Goal: Task Accomplishment & Management: Manage account settings

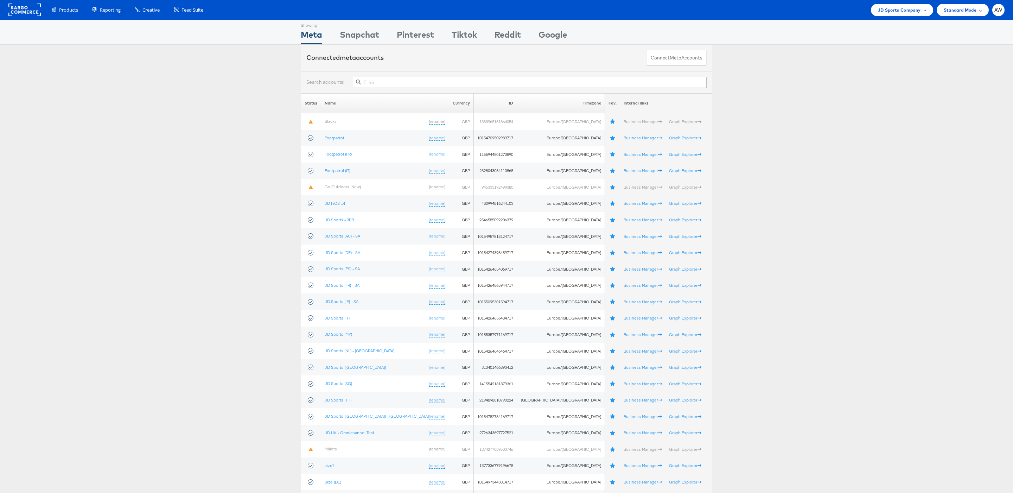
click at [907, 6] on span "JD Sports Company" at bounding box center [899, 9] width 43 height 7
click at [863, 119] on link "[PERSON_NAME]" at bounding box center [882, 119] width 90 height 7
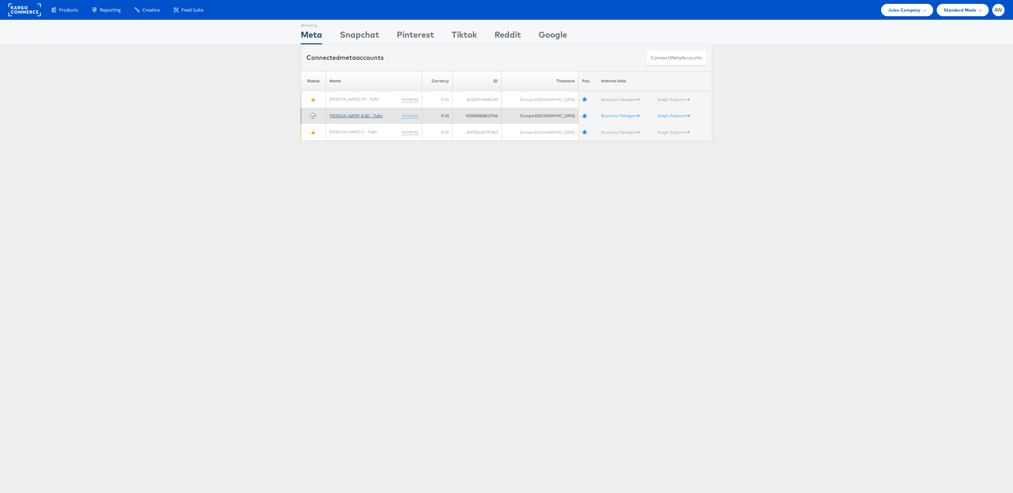
click at [343, 116] on link "[PERSON_NAME] & BE - Trafic" at bounding box center [356, 115] width 53 height 5
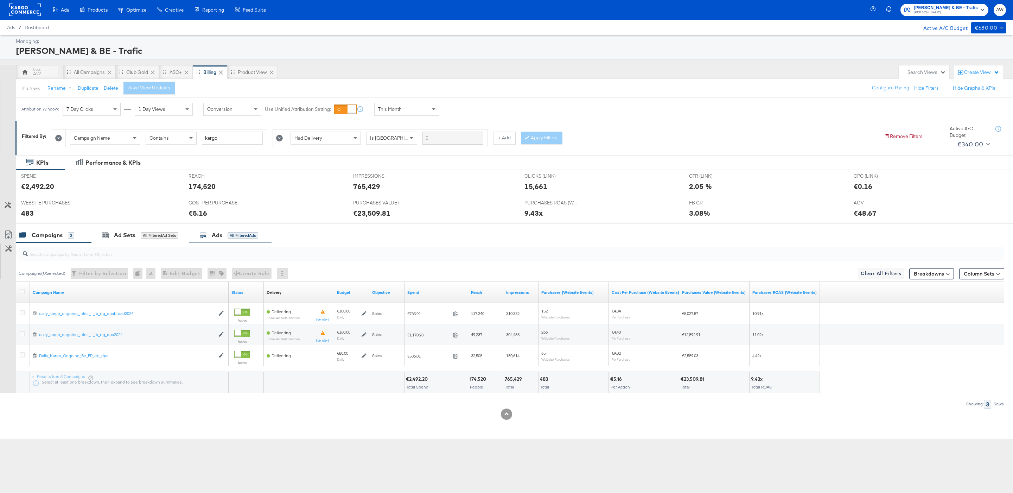
click at [220, 242] on div "Ads All Filtered Ads" at bounding box center [230, 235] width 83 height 15
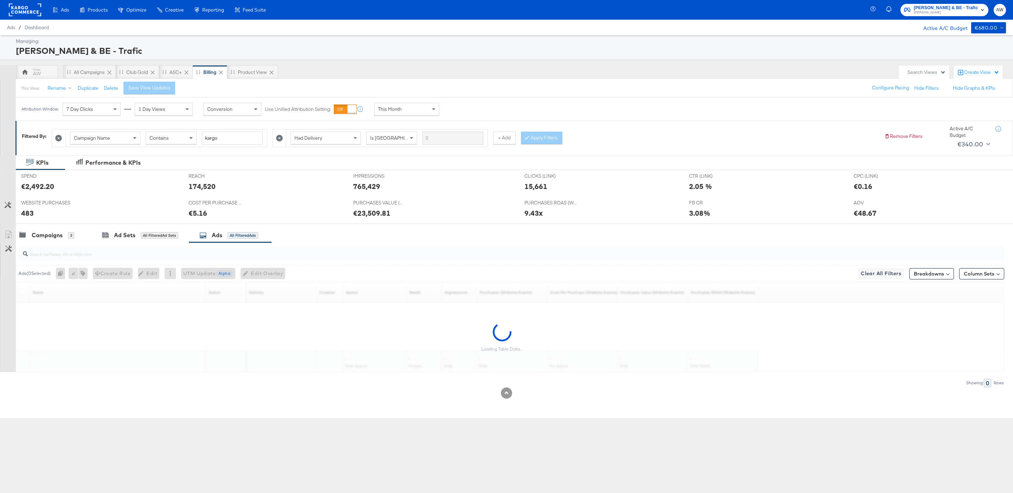
click at [221, 255] on input "search" at bounding box center [469, 251] width 883 height 14
paste input "6626721572181"
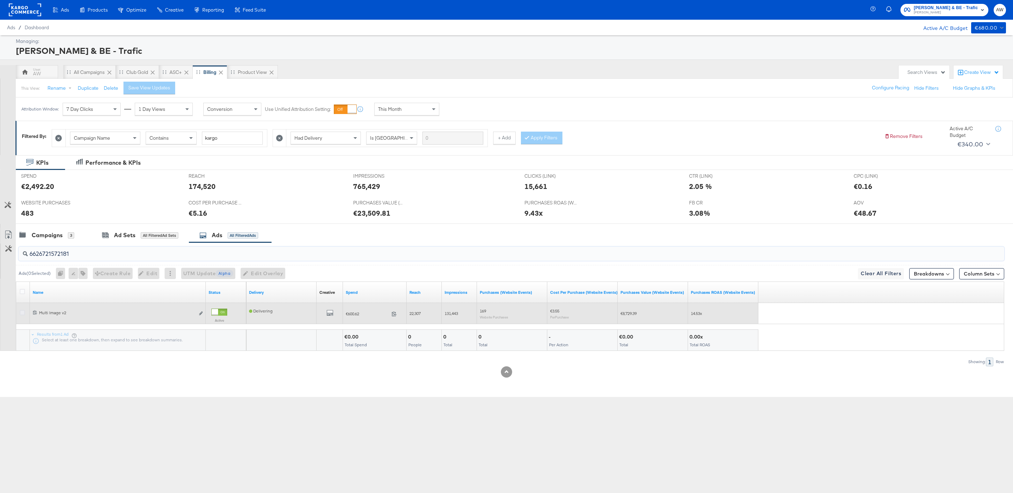
type input "6626721572181"
click at [21, 313] on icon at bounding box center [22, 312] width 5 height 5
click at [0, 0] on input "checkbox" at bounding box center [0, 0] width 0 height 0
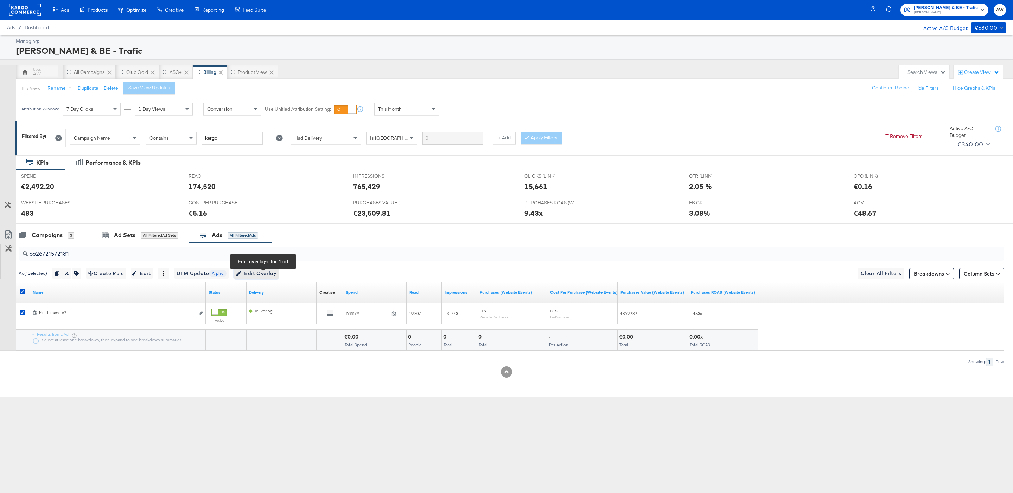
click at [265, 278] on span "Edit Overlay Edit overlays for 1 ad" at bounding box center [256, 273] width 40 height 9
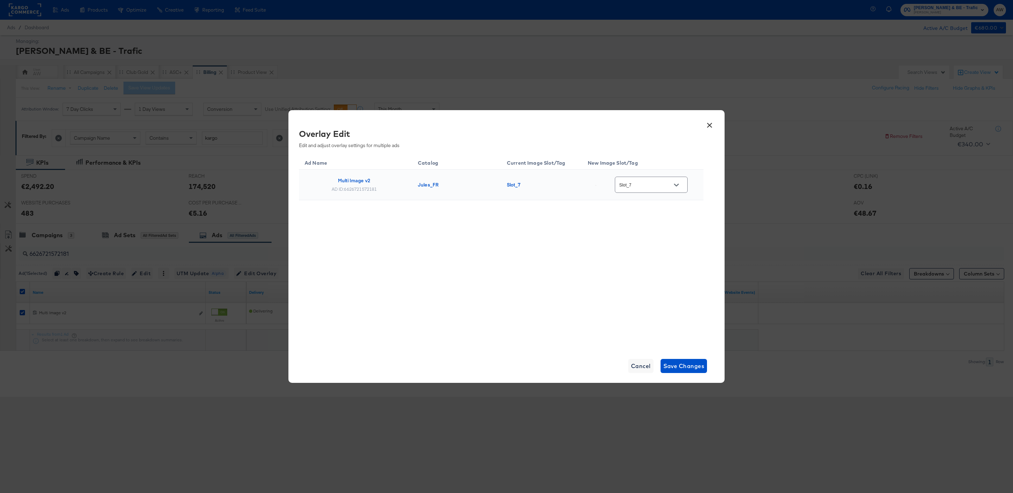
click at [670, 186] on input "Slot_7" at bounding box center [646, 185] width 56 height 8
click at [659, 234] on div "image_7_au..." at bounding box center [656, 230] width 40 height 7
type input "image_7_auto_tag"
click at [682, 368] on span "Save Changes" at bounding box center [683, 366] width 41 height 10
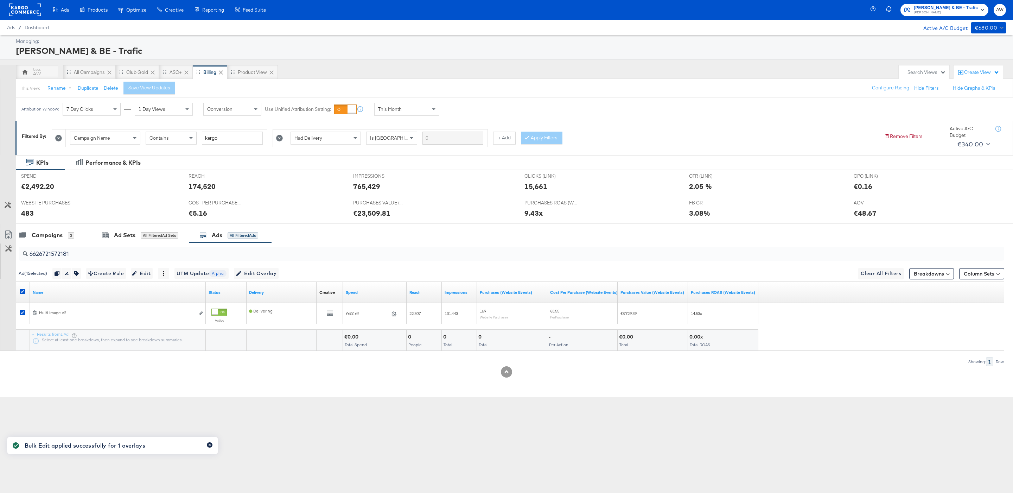
click at [208, 444] on icon "button" at bounding box center [209, 445] width 3 height 4
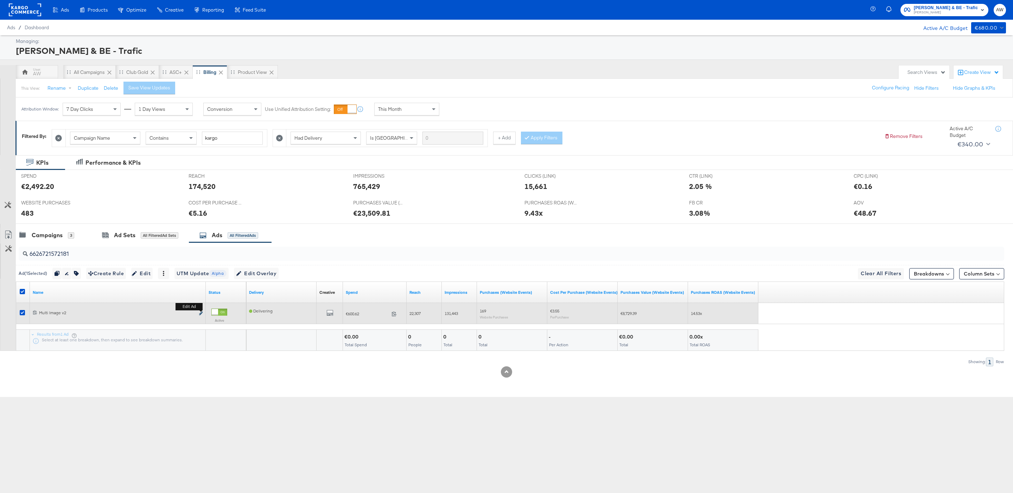
click at [201, 315] on icon "link" at bounding box center [201, 313] width 4 height 4
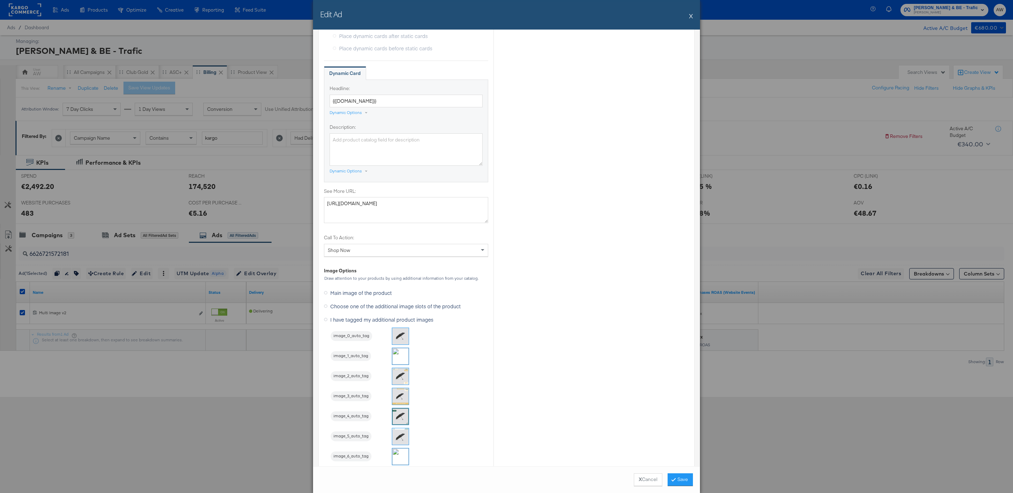
scroll to position [638, 0]
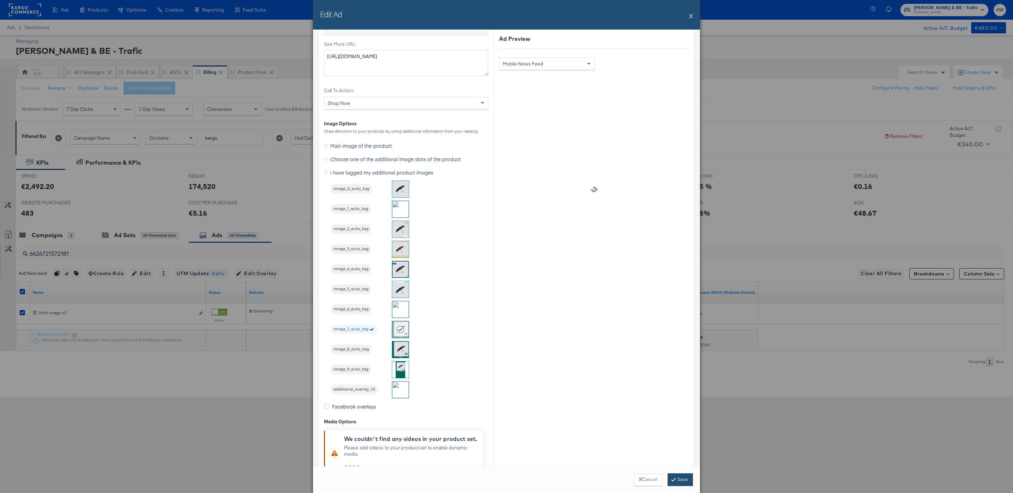
click at [689, 474] on button "Save" at bounding box center [680, 479] width 25 height 13
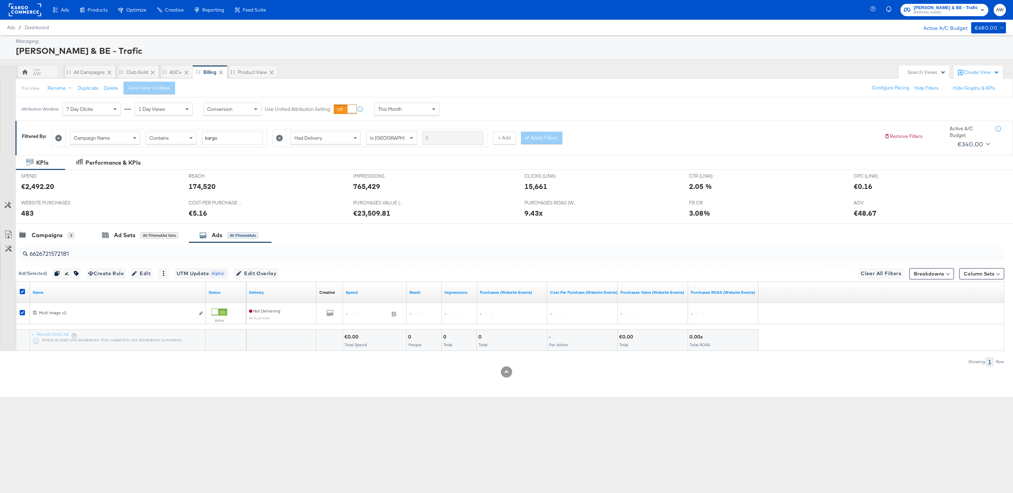
click at [25, 290] on div at bounding box center [23, 292] width 13 height 13
click at [20, 294] on icon at bounding box center [22, 291] width 5 height 5
click at [0, 0] on input "checkbox" at bounding box center [0, 0] width 0 height 0
click at [64, 233] on div "Campaigns 3" at bounding box center [46, 235] width 55 height 8
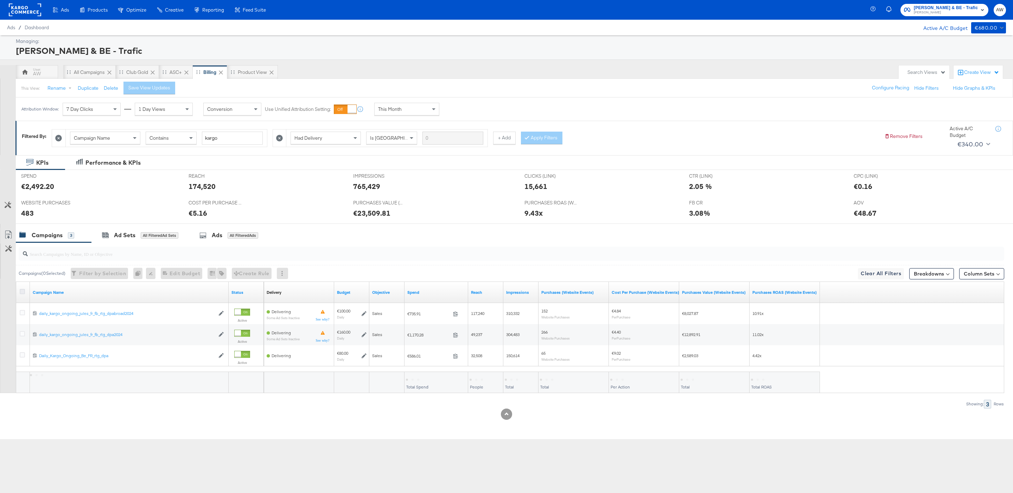
click at [22, 294] on icon at bounding box center [22, 291] width 5 height 5
click at [0, 0] on input "checkbox" at bounding box center [0, 0] width 0 height 0
click at [219, 232] on div "Ads" at bounding box center [214, 235] width 11 height 8
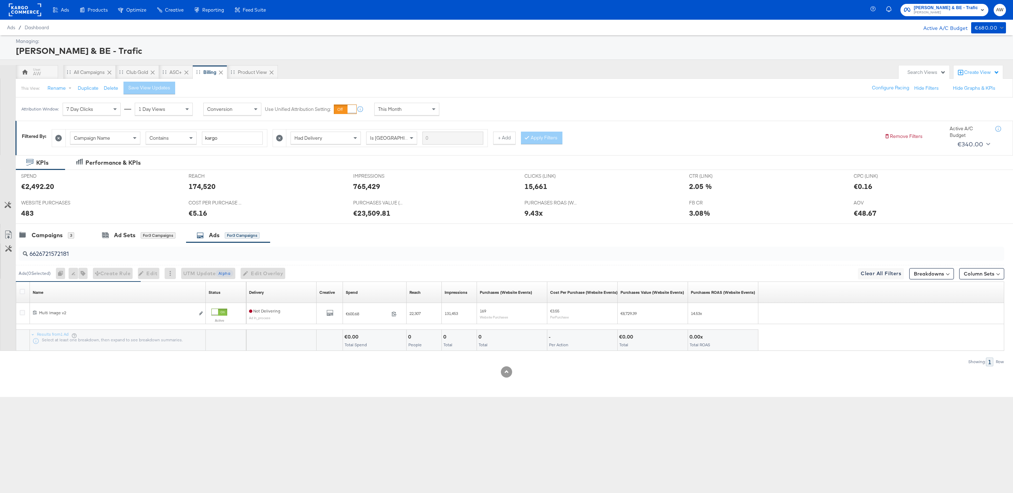
click at [74, 261] on div "6626721572181" at bounding box center [511, 254] width 985 height 14
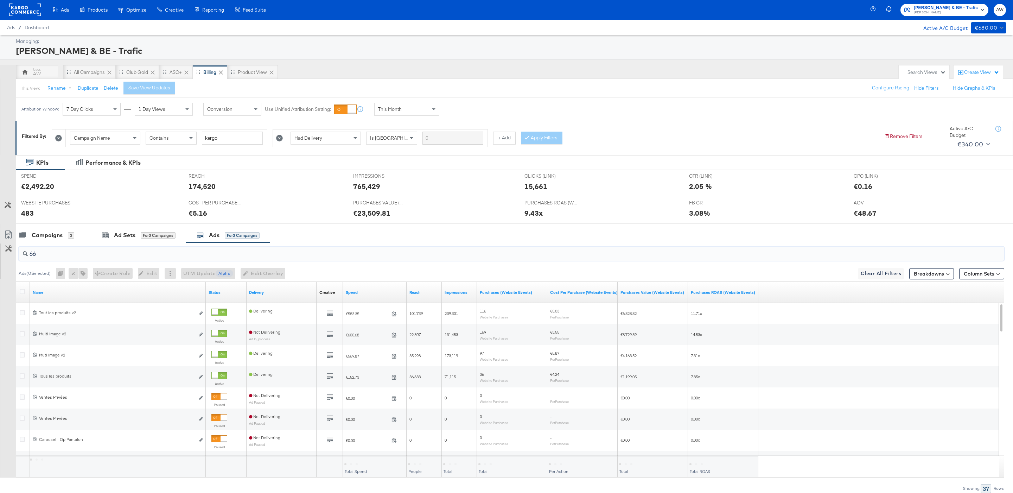
type input "6"
click at [23, 296] on div at bounding box center [23, 292] width 7 height 7
click at [21, 292] on icon at bounding box center [22, 291] width 5 height 5
click at [0, 0] on input "checkbox" at bounding box center [0, 0] width 0 height 0
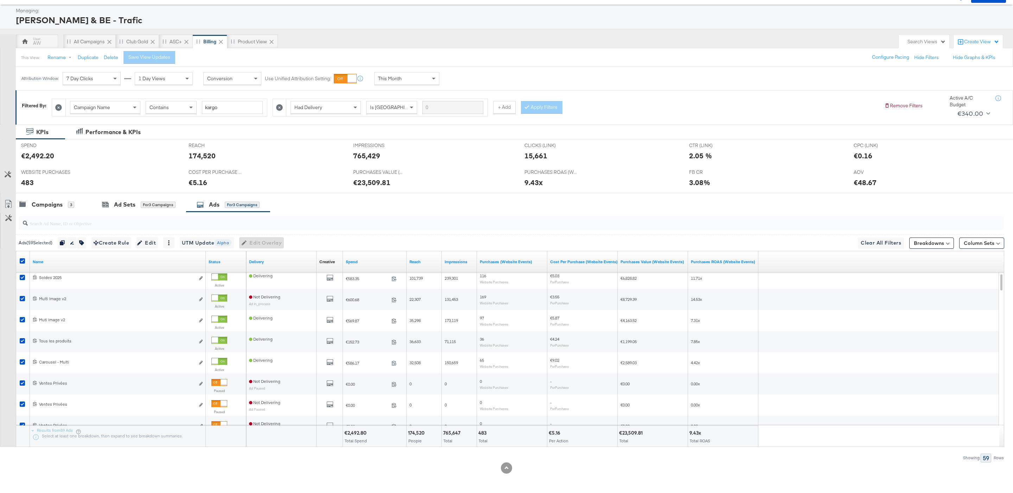
scroll to position [0, 0]
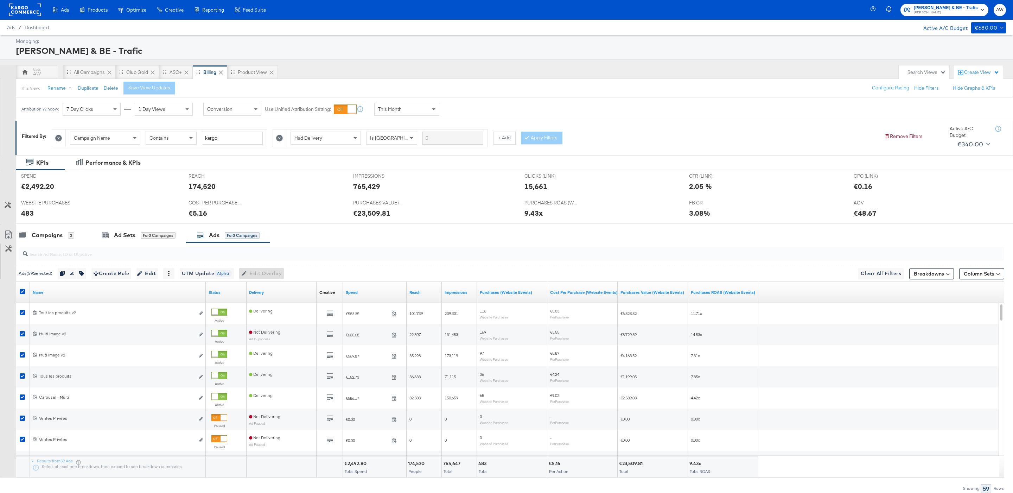
click at [21, 290] on label at bounding box center [22, 291] width 5 height 5
click at [0, 0] on input "checkbox" at bounding box center [0, 0] width 0 height 0
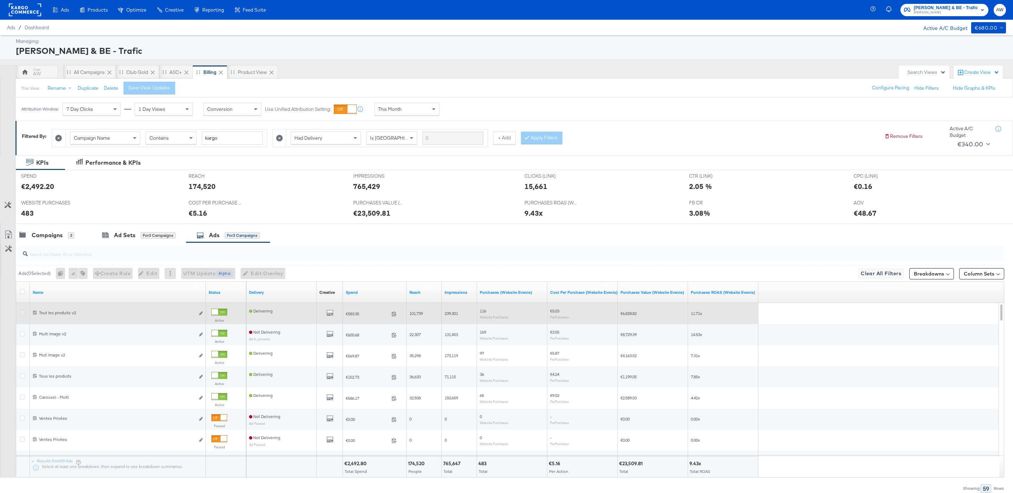
click at [23, 314] on icon at bounding box center [22, 312] width 5 height 5
click at [0, 0] on input "checkbox" at bounding box center [0, 0] width 0 height 0
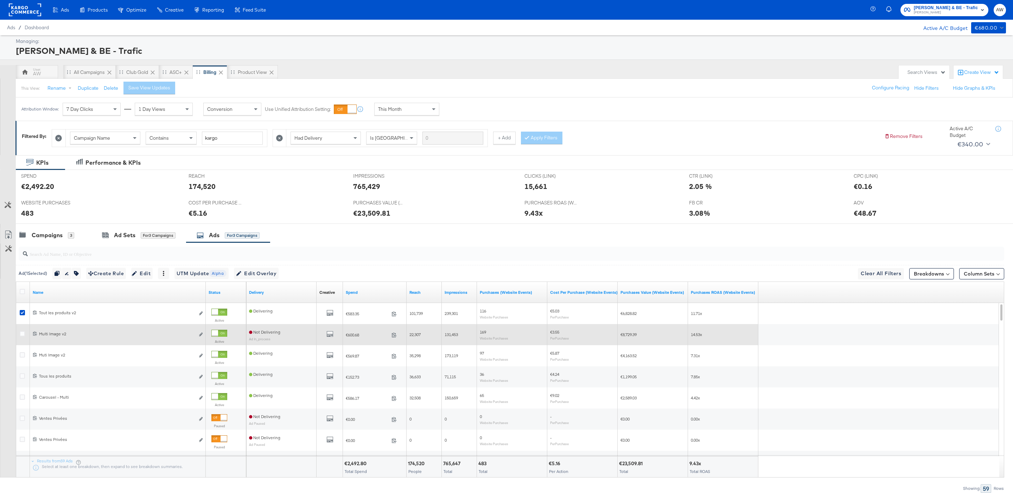
click at [22, 330] on div at bounding box center [23, 334] width 13 height 13
click at [23, 335] on icon at bounding box center [22, 333] width 5 height 5
click at [0, 0] on input "checkbox" at bounding box center [0, 0] width 0 height 0
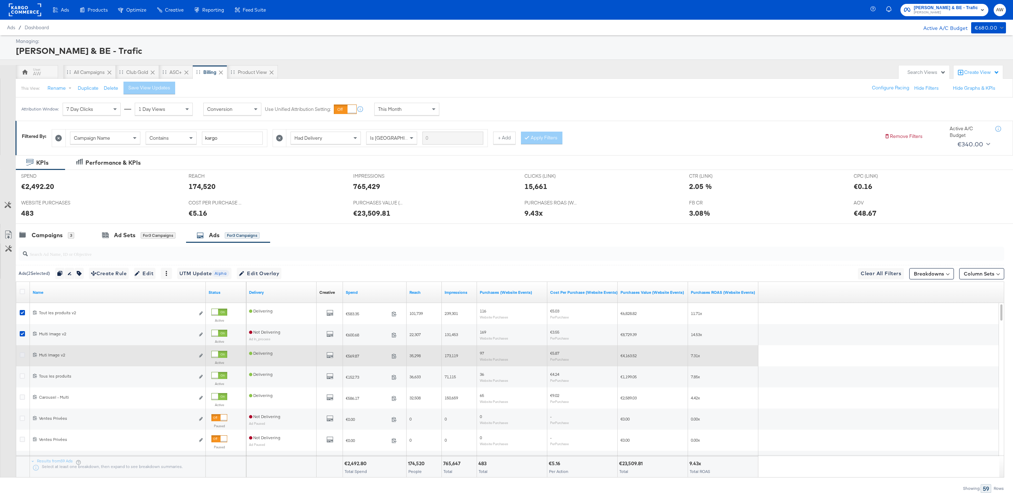
click at [23, 356] on icon at bounding box center [22, 354] width 5 height 5
click at [0, 0] on input "checkbox" at bounding box center [0, 0] width 0 height 0
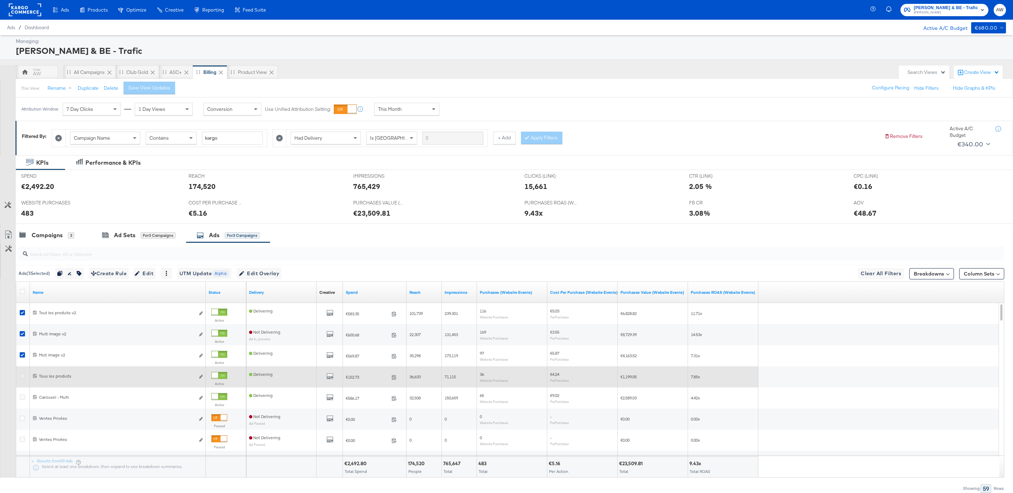
click at [21, 377] on icon at bounding box center [22, 375] width 5 height 5
click at [0, 0] on input "checkbox" at bounding box center [0, 0] width 0 height 0
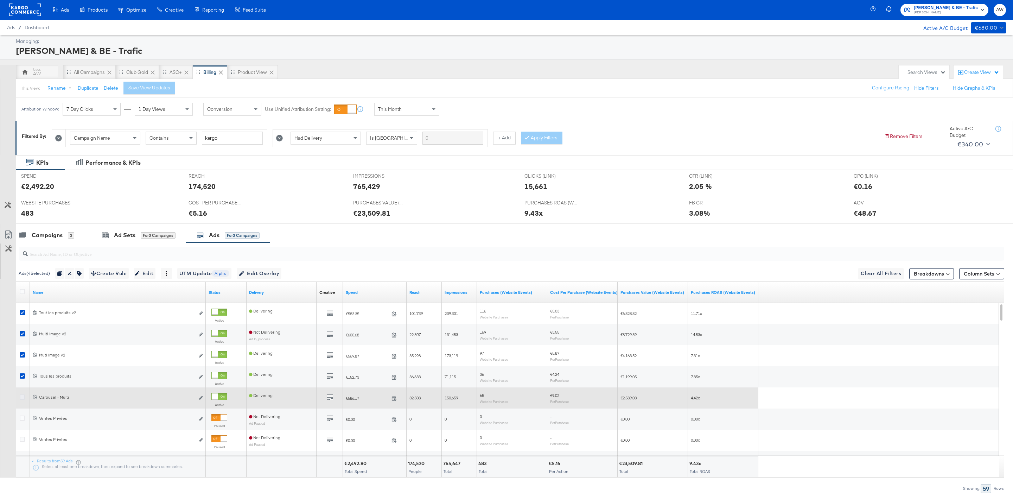
click at [23, 399] on icon at bounding box center [22, 396] width 5 height 5
click at [0, 0] on input "checkbox" at bounding box center [0, 0] width 0 height 0
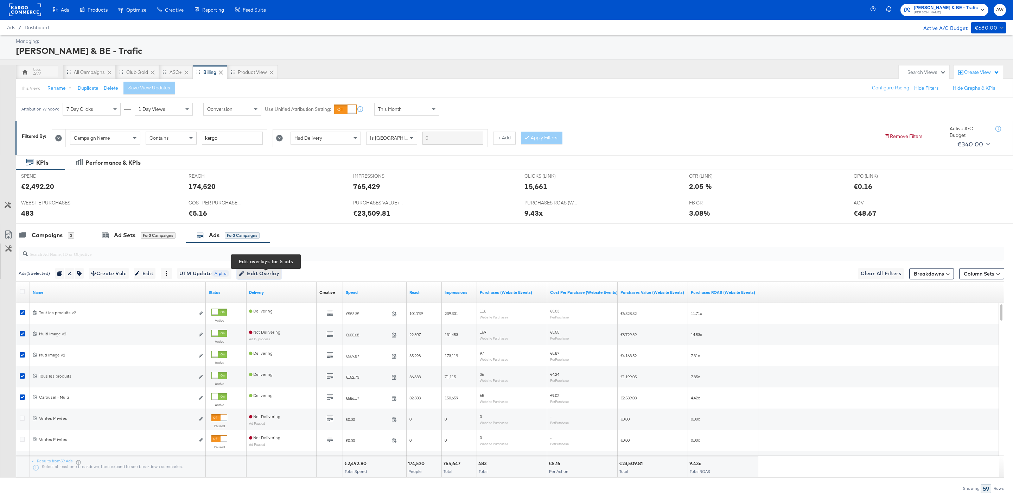
click at [279, 278] on span "Edit Overlay Edit overlays for 5 ads" at bounding box center [259, 273] width 40 height 9
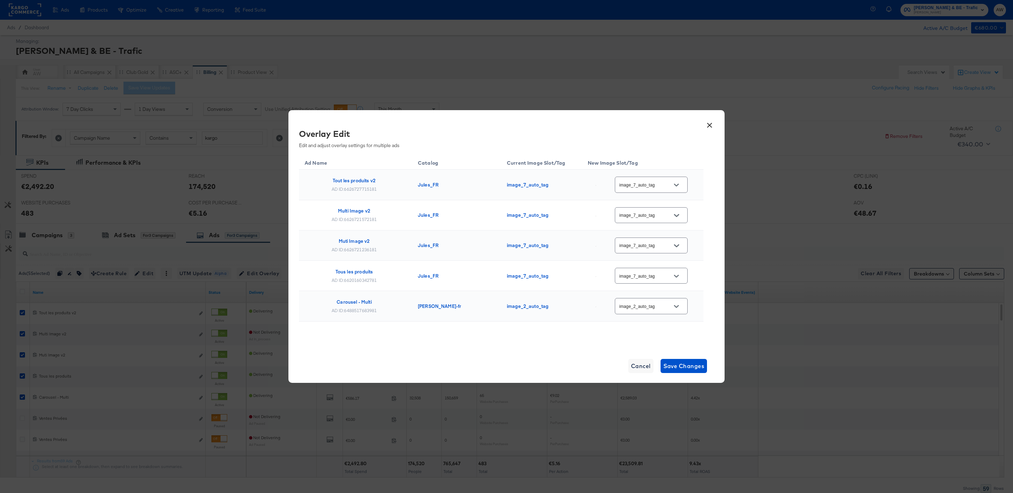
click at [712, 123] on button "×" at bounding box center [709, 123] width 13 height 13
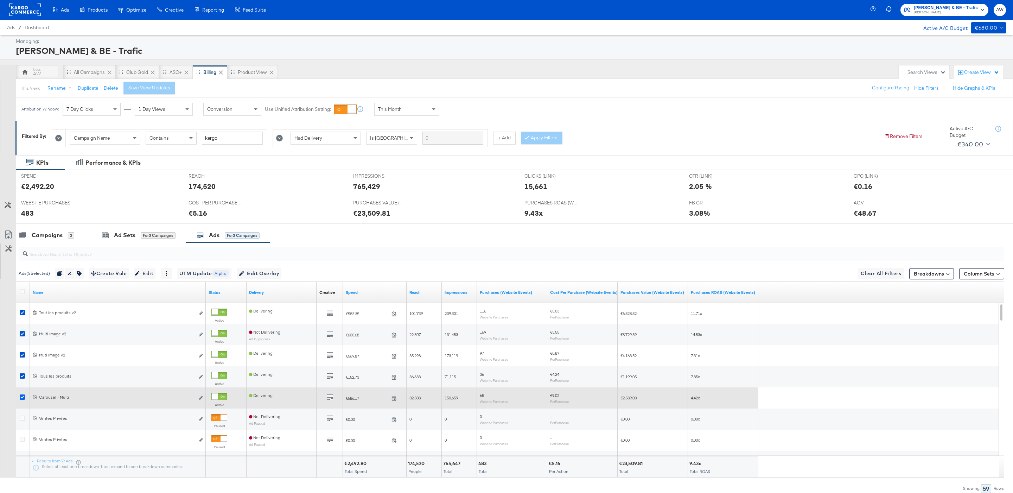
click at [21, 397] on icon at bounding box center [22, 396] width 5 height 5
click at [0, 0] on input "checkbox" at bounding box center [0, 0] width 0 height 0
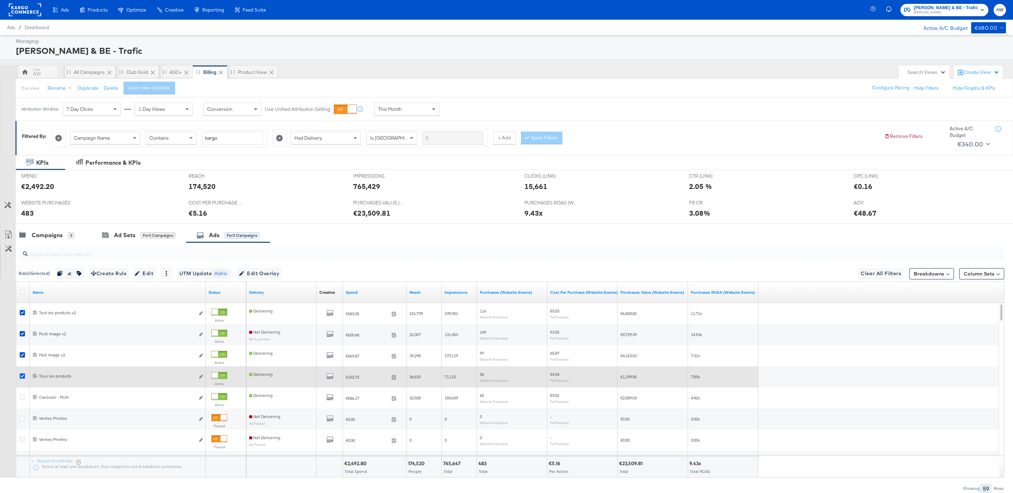
click at [24, 376] on icon at bounding box center [22, 375] width 5 height 5
click at [0, 0] on input "checkbox" at bounding box center [0, 0] width 0 height 0
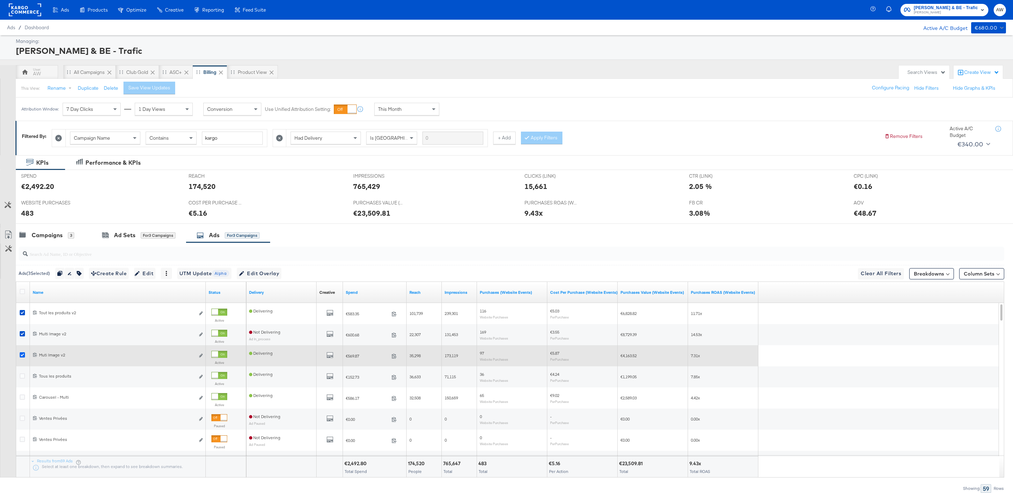
click at [23, 355] on icon at bounding box center [22, 354] width 5 height 5
click at [0, 0] on input "checkbox" at bounding box center [0, 0] width 0 height 0
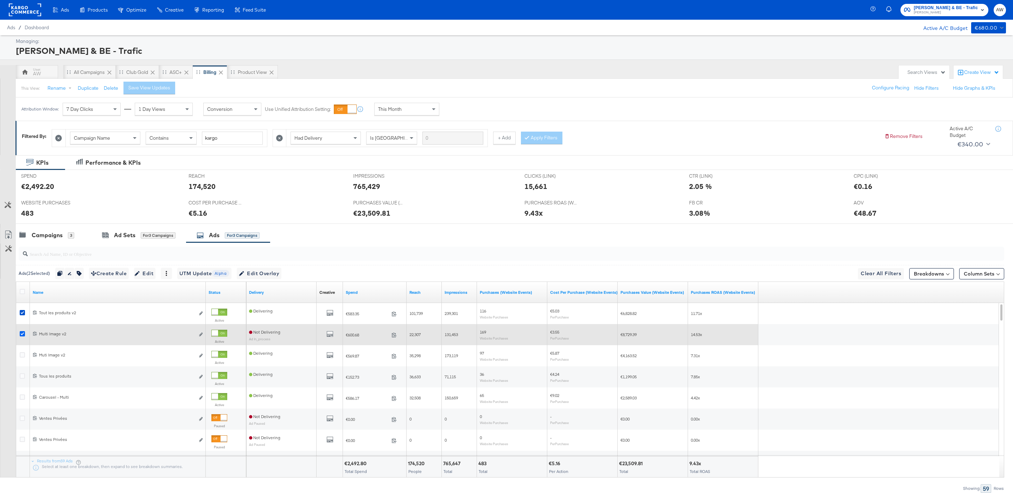
click at [24, 334] on icon at bounding box center [22, 333] width 5 height 5
click at [0, 0] on input "checkbox" at bounding box center [0, 0] width 0 height 0
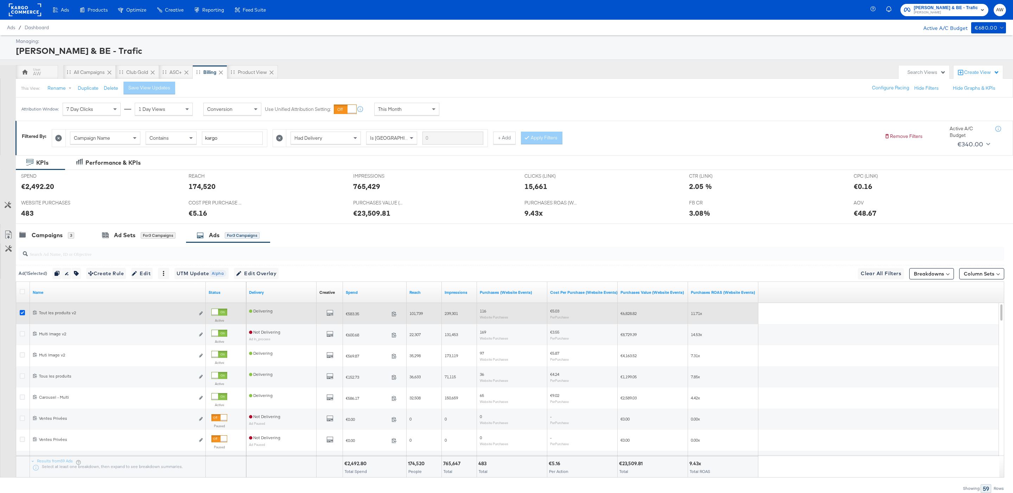
click at [23, 313] on icon at bounding box center [22, 312] width 5 height 5
click at [0, 0] on input "checkbox" at bounding box center [0, 0] width 0 height 0
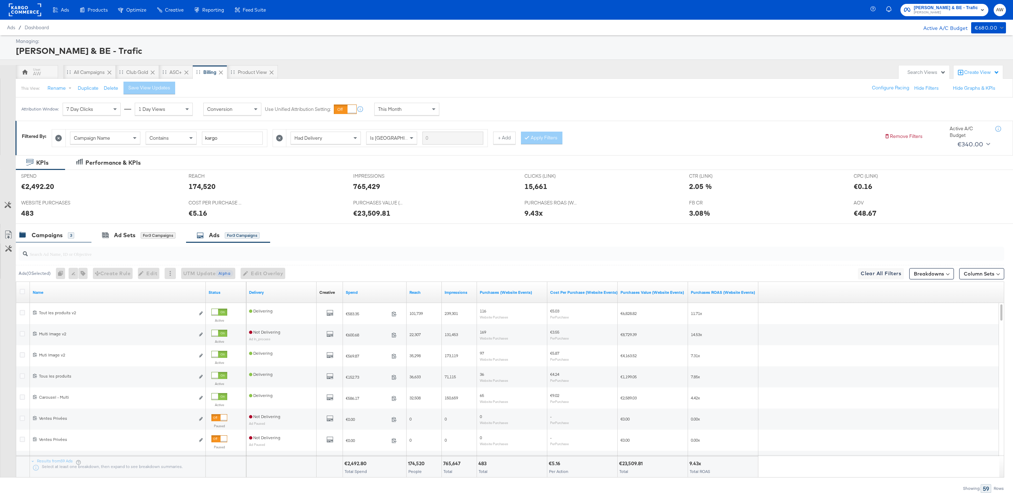
click at [52, 241] on div "Campaigns 3" at bounding box center [54, 235] width 76 height 15
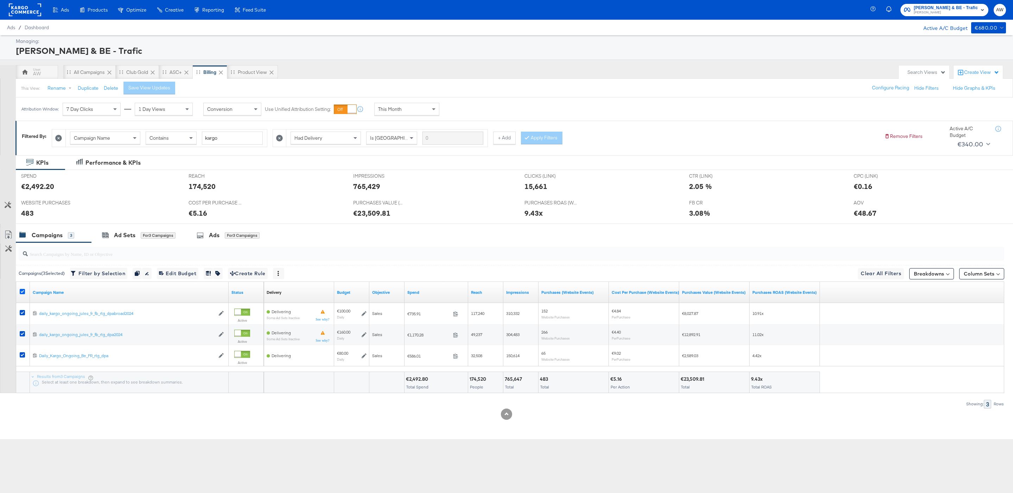
click at [22, 292] on icon at bounding box center [22, 291] width 5 height 5
click at [0, 0] on input "checkbox" at bounding box center [0, 0] width 0 height 0
click at [934, 7] on span "Jules FR & BE - Trafic" at bounding box center [946, 7] width 64 height 7
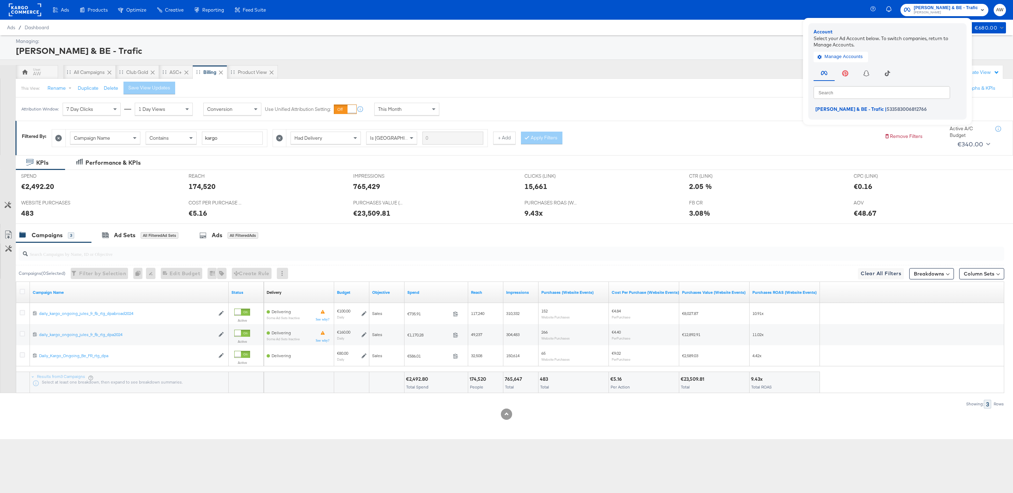
click at [35, 12] on rect at bounding box center [25, 10] width 32 height 13
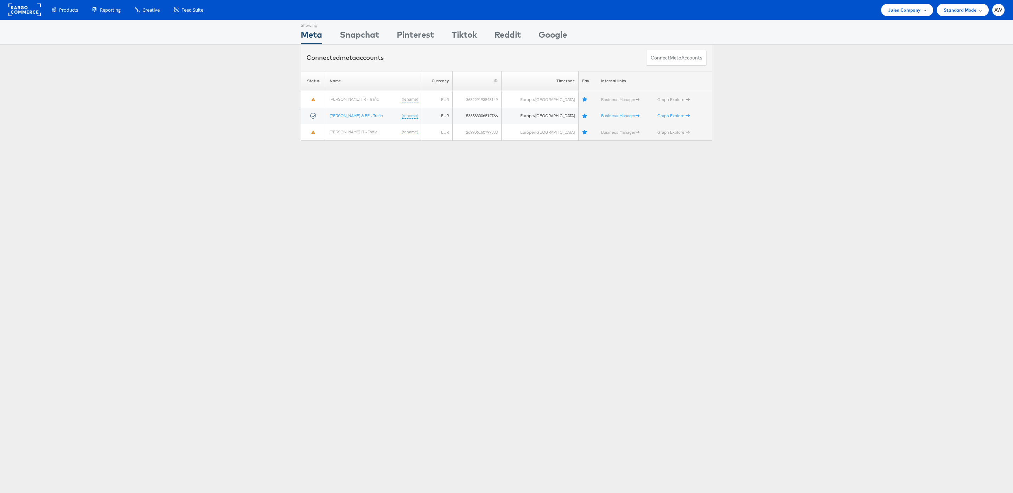
click at [896, 8] on span "Jules Company" at bounding box center [904, 9] width 32 height 7
click at [863, 108] on link "JD Sports" at bounding box center [882, 106] width 90 height 7
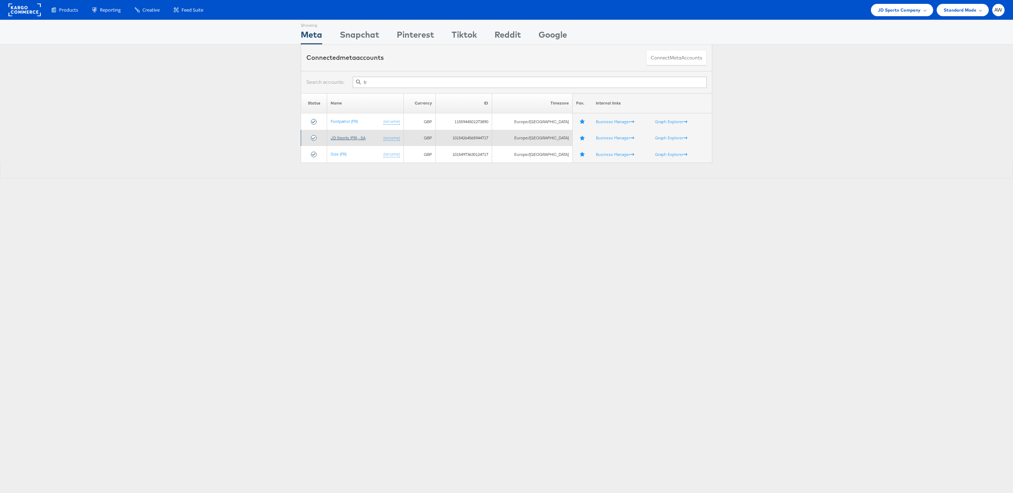
type input "fr"
click at [347, 140] on link "JD Sports (FR) - SA" at bounding box center [348, 137] width 35 height 5
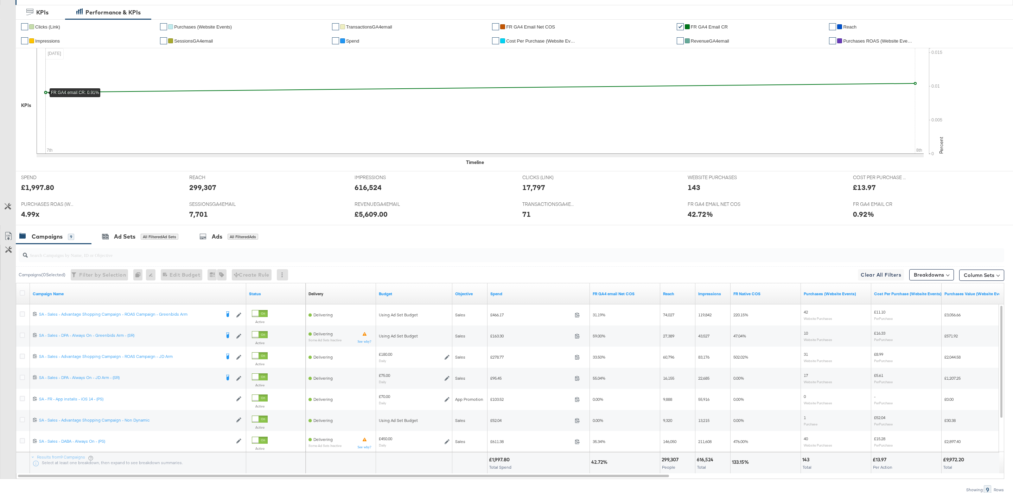
scroll to position [185, 0]
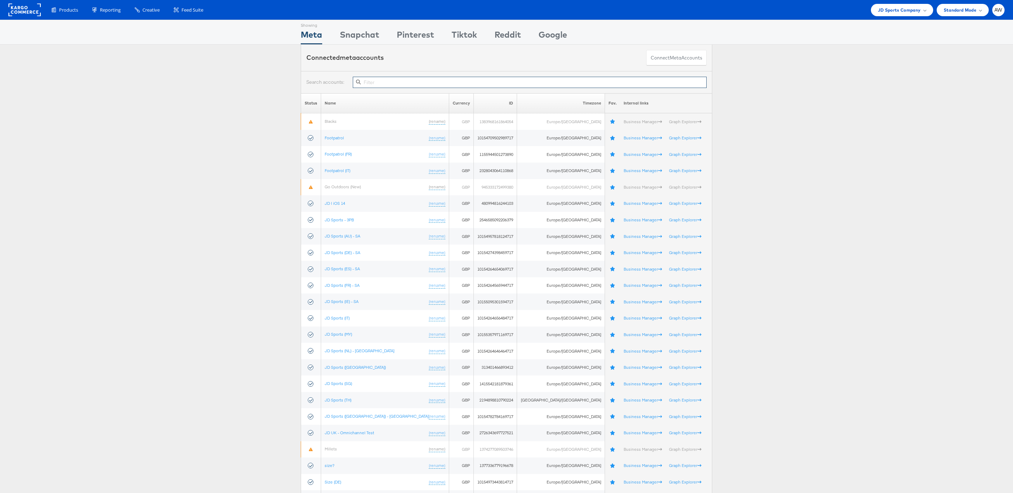
click at [407, 81] on input "text" at bounding box center [530, 82] width 354 height 11
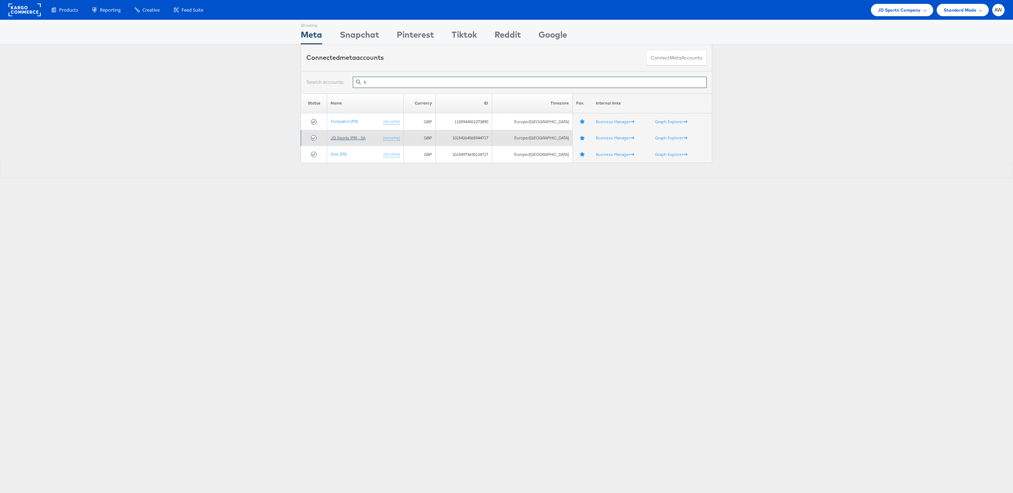
type input "fr"
click at [360, 136] on link "JD Sports (FR) - SA" at bounding box center [348, 137] width 35 height 5
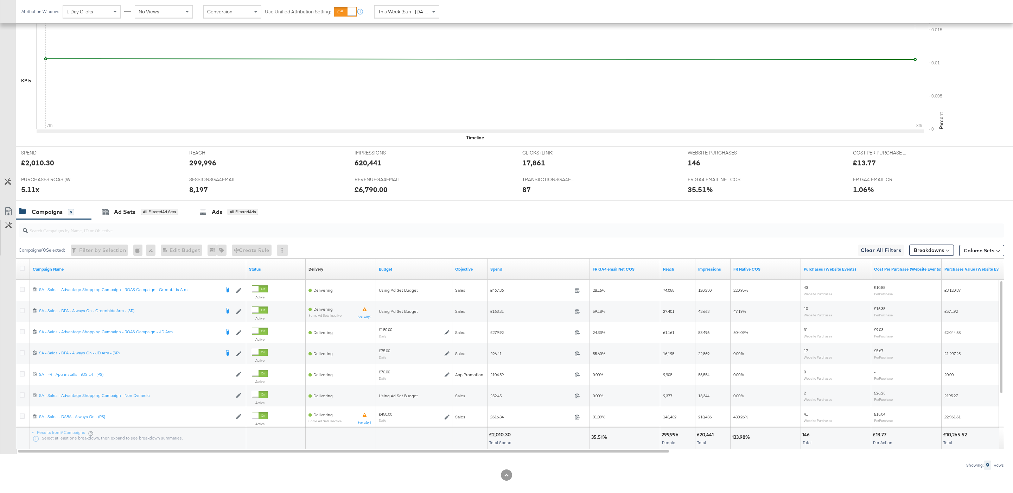
scroll to position [174, 0]
click at [420, 16] on div "This Week (Sun - Today)" at bounding box center [407, 12] width 64 height 12
click at [459, 20] on div "Attribution Window: 1 Day Clicks No Views Conversion Use Unified Attribution Se…" at bounding box center [259, 12] width 486 height 24
click at [456, 14] on div "Sep 8th 2025" at bounding box center [459, 15] width 12 height 6
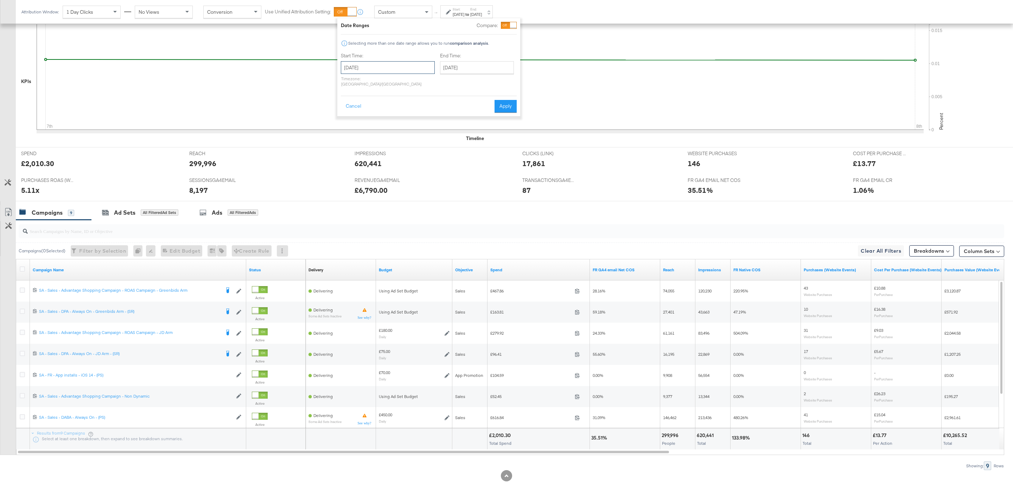
click at [387, 71] on input "September 8th 2025" at bounding box center [388, 67] width 94 height 13
click at [364, 104] on td "1" at bounding box center [361, 103] width 12 height 10
type input "September 1st 2025"
click at [466, 62] on input "September 8th 2025" at bounding box center [477, 67] width 74 height 13
click at [442, 116] on td "7" at bounding box center [448, 113] width 12 height 10
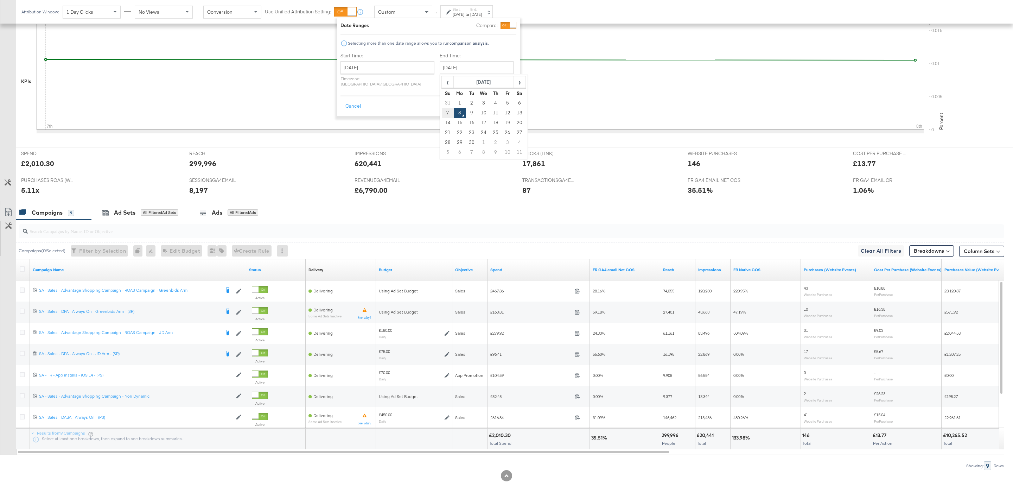
type input "September 7th 2025"
click at [516, 103] on button "Apply" at bounding box center [505, 106] width 22 height 13
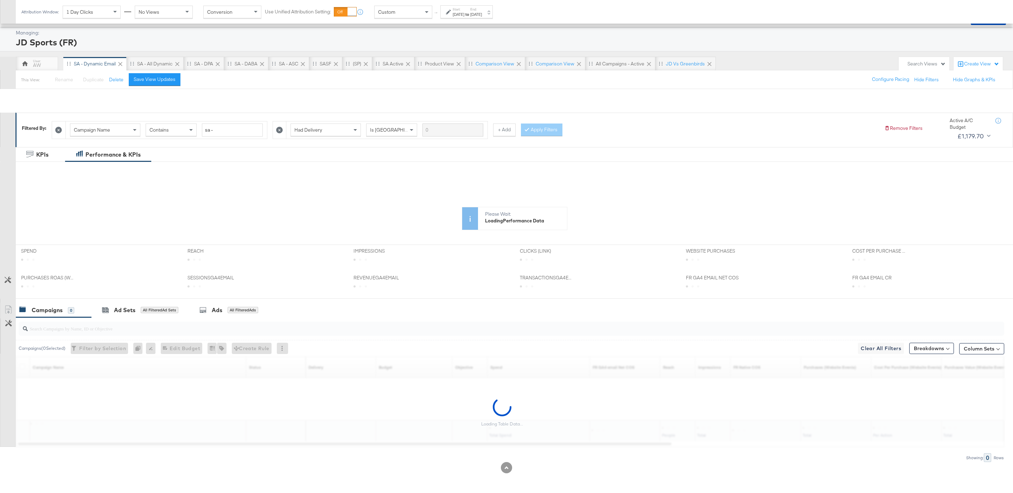
scroll to position [11, 0]
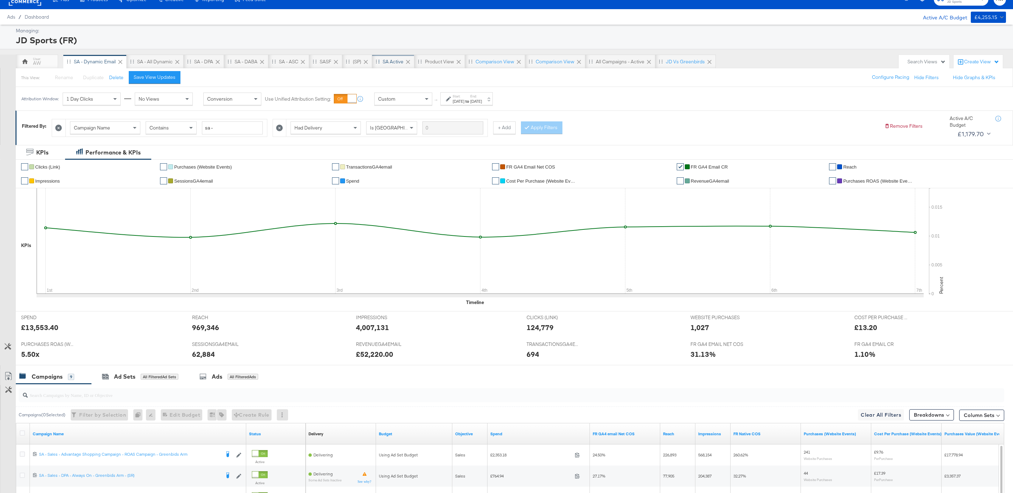
click at [387, 58] on div "SA Active" at bounding box center [393, 62] width 42 height 14
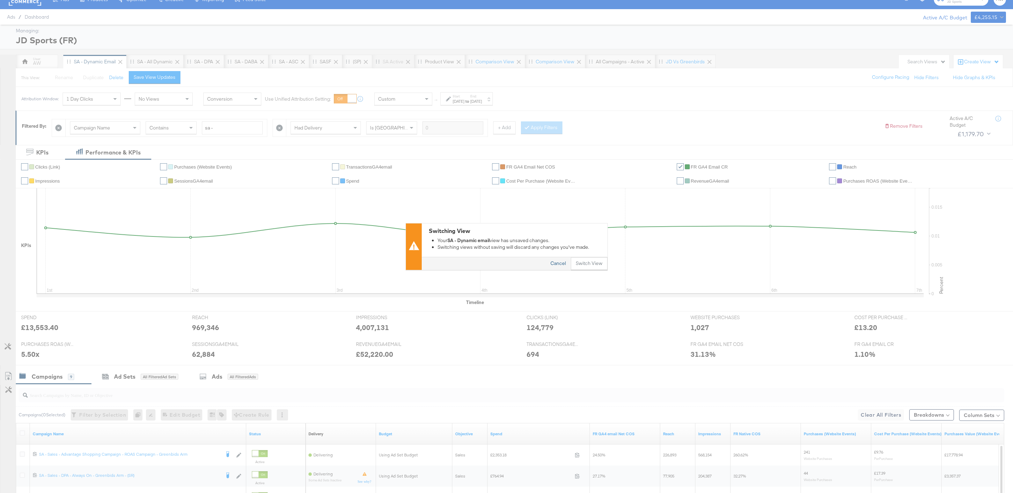
click at [553, 263] on button "Cancel" at bounding box center [557, 263] width 25 height 13
